Goal: Navigation & Orientation: Find specific page/section

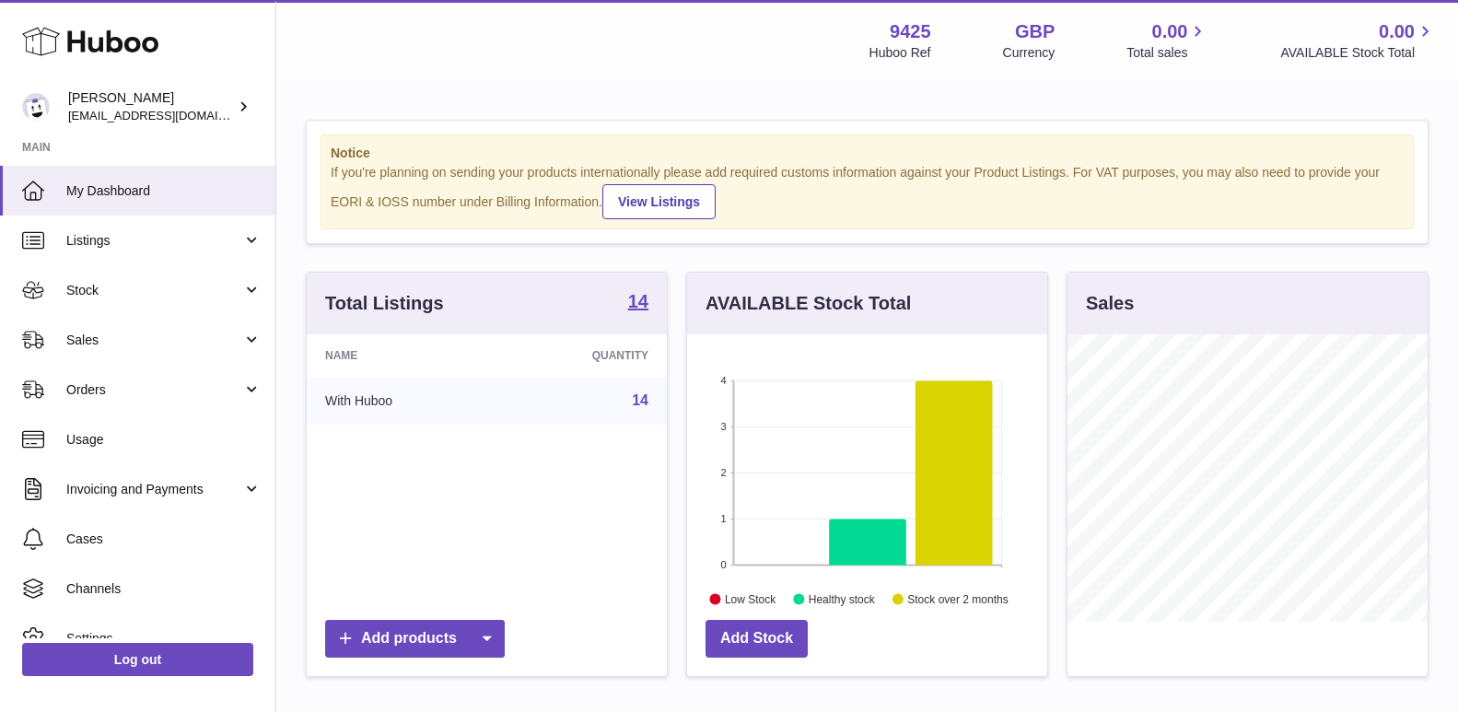
scroll to position [287, 365]
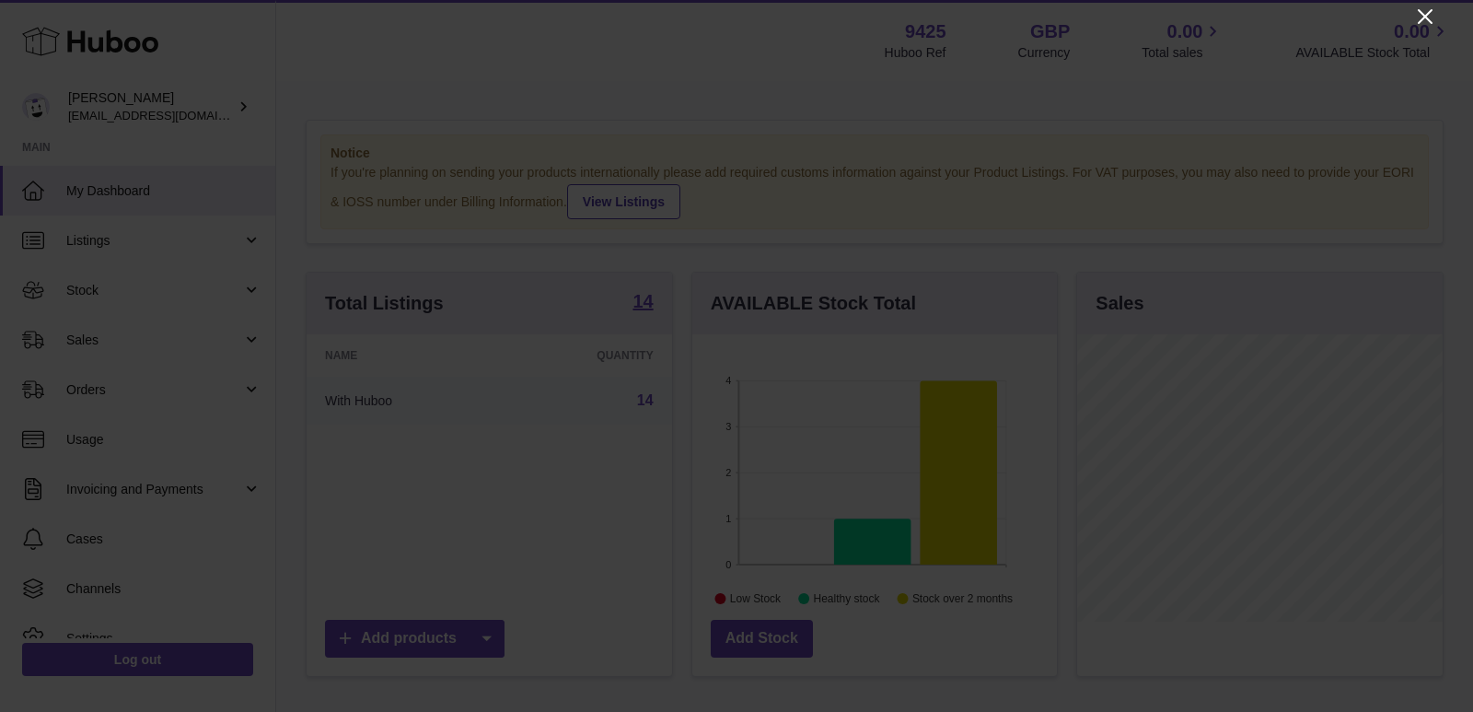
click at [1422, 18] on icon "Close" at bounding box center [1425, 17] width 22 height 22
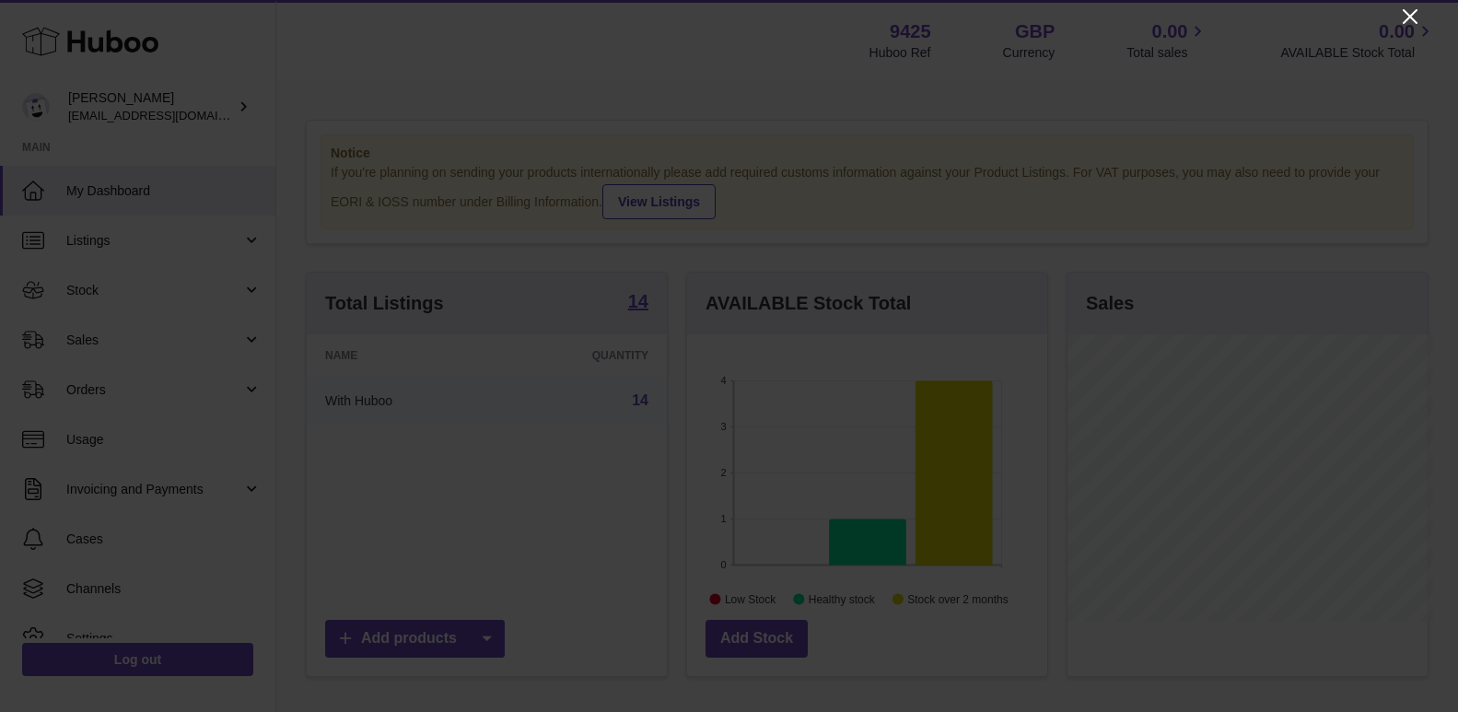
scroll to position [920497, 920424]
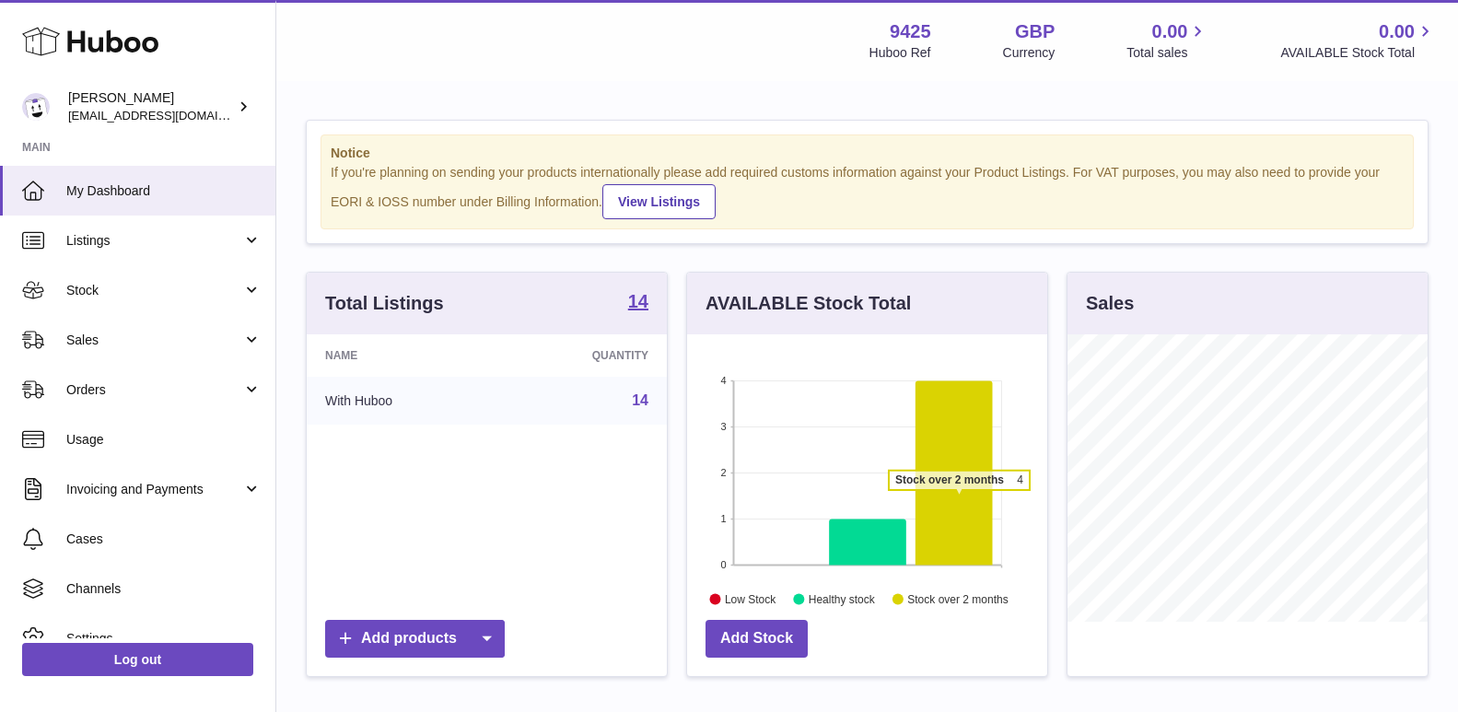
click at [959, 499] on icon at bounding box center [953, 472] width 77 height 184
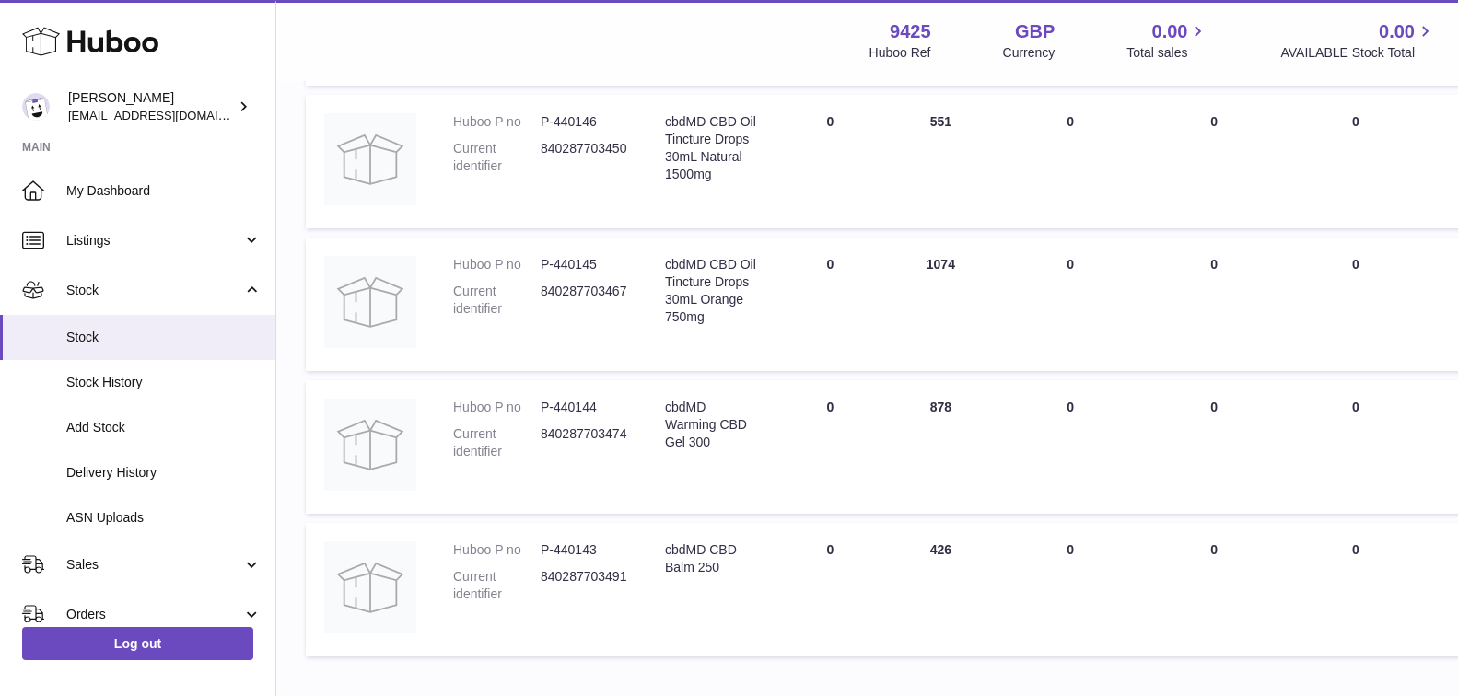
scroll to position [1242, 0]
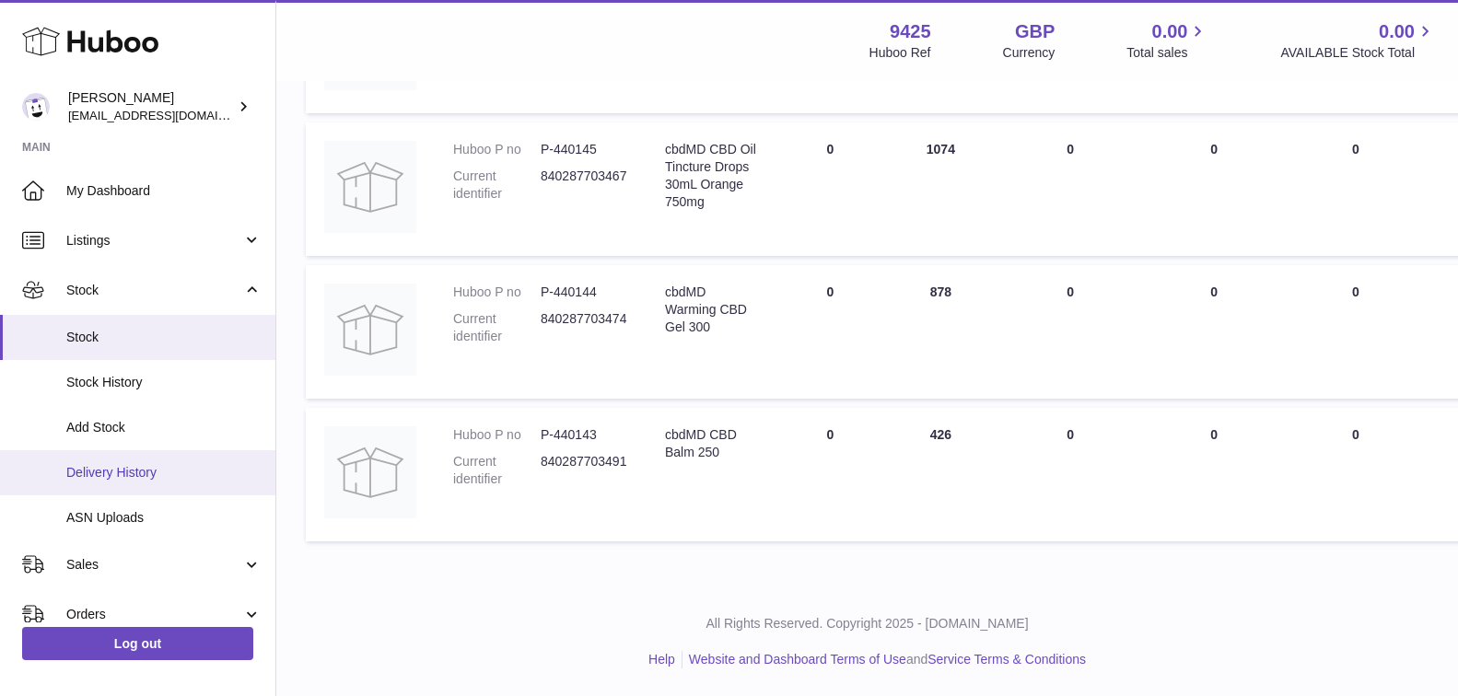
click at [145, 478] on span "Delivery History" at bounding box center [163, 472] width 195 height 17
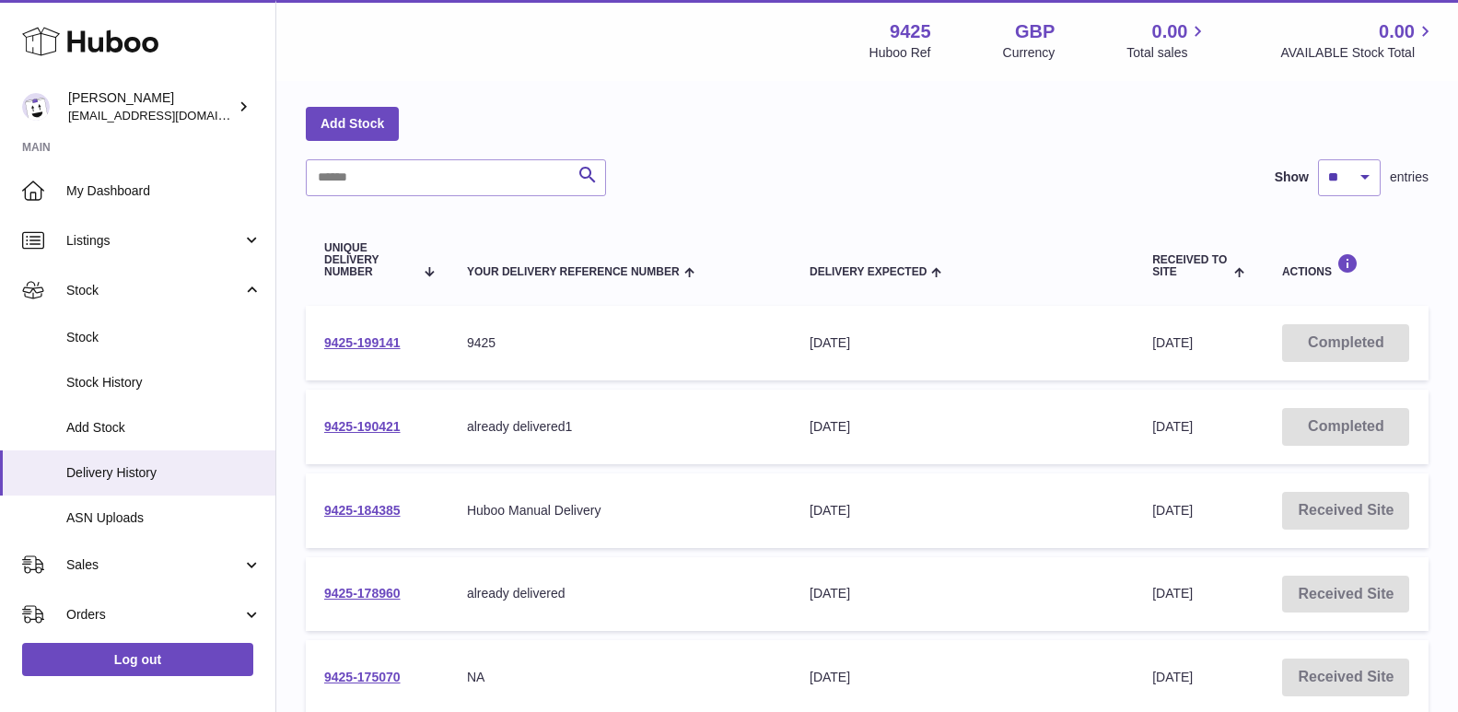
scroll to position [68, 0]
click at [137, 338] on span "Stock" at bounding box center [163, 337] width 195 height 17
